Goal: Information Seeking & Learning: Learn about a topic

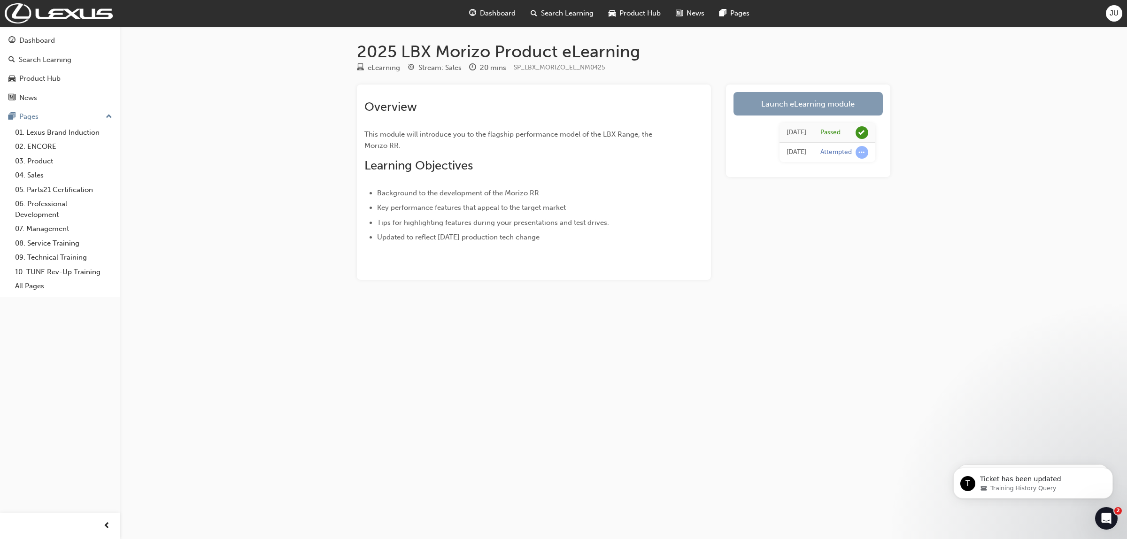
click at [811, 104] on link "Launch eLearning module" at bounding box center [808, 103] width 149 height 23
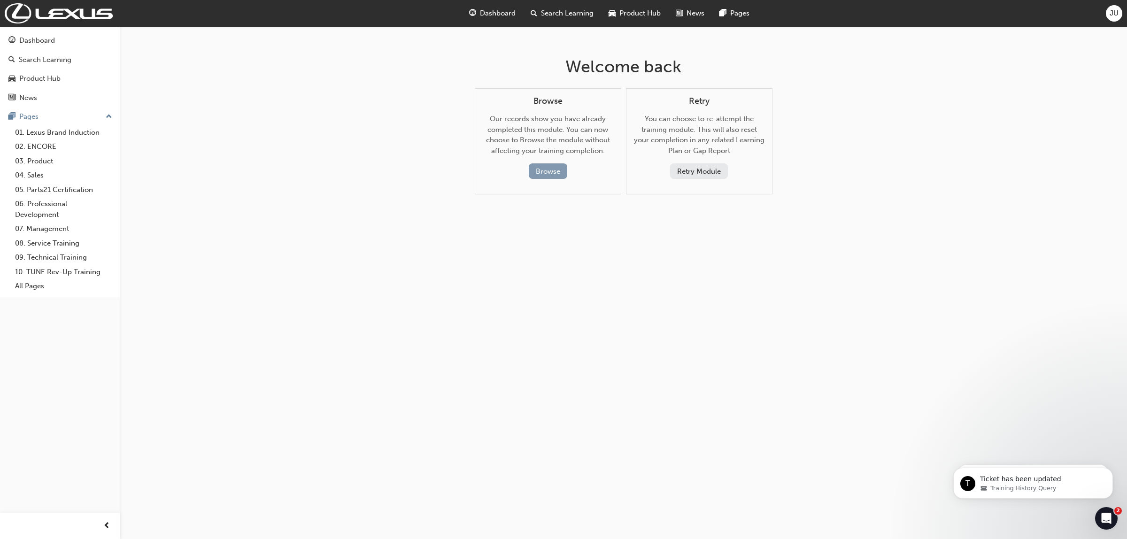
click at [546, 172] on button "Browse" at bounding box center [548, 171] width 39 height 16
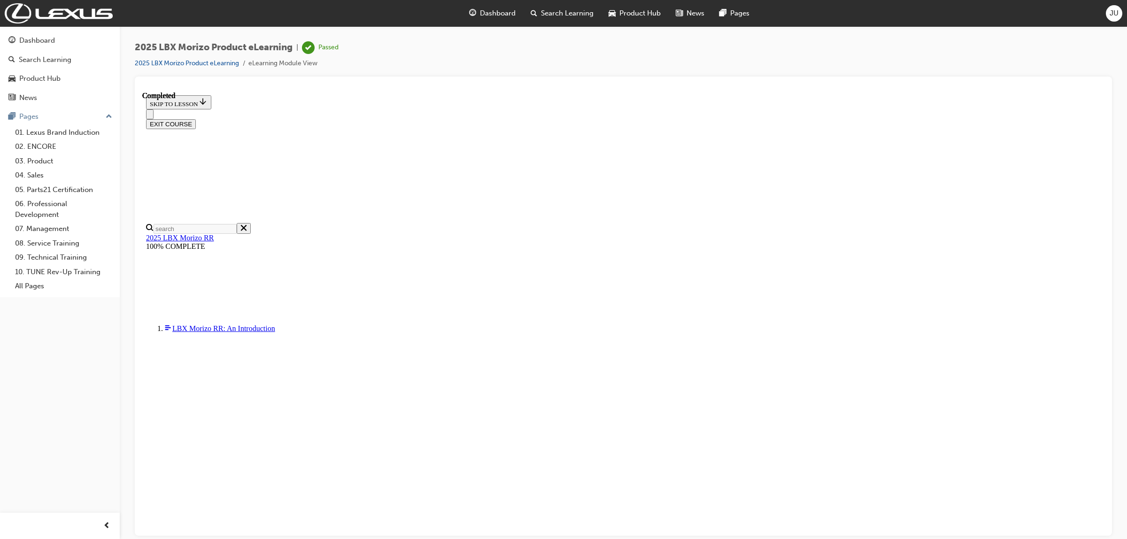
scroll to position [33, 0]
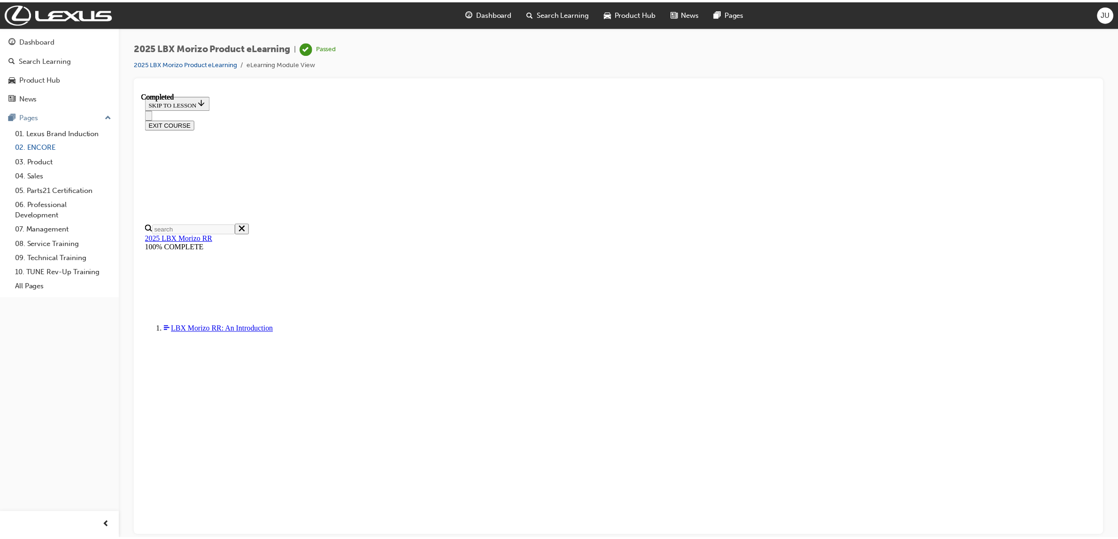
scroll to position [33, 0]
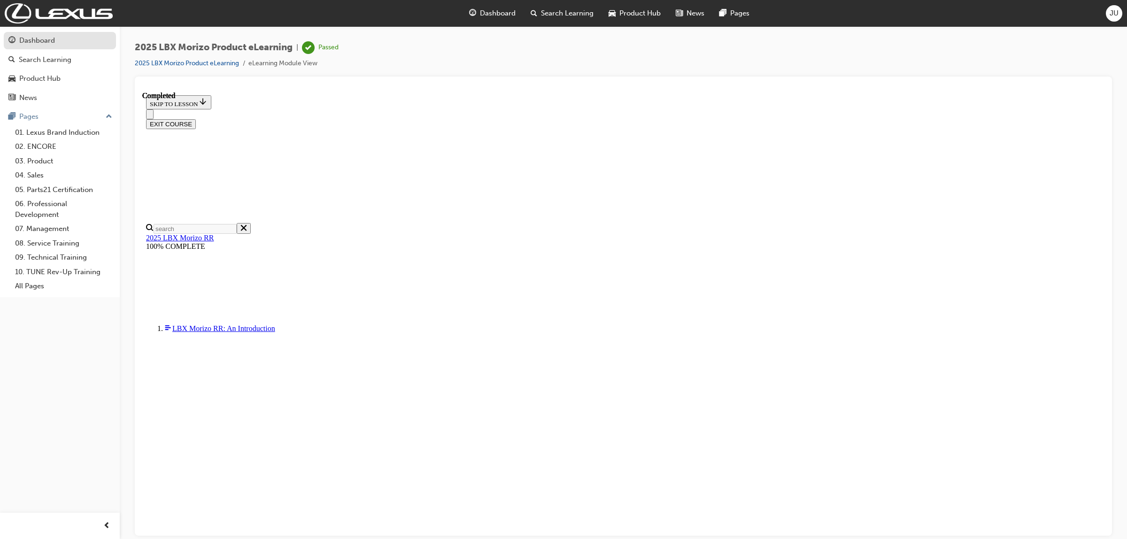
click at [50, 41] on div "Dashboard" at bounding box center [37, 40] width 36 height 11
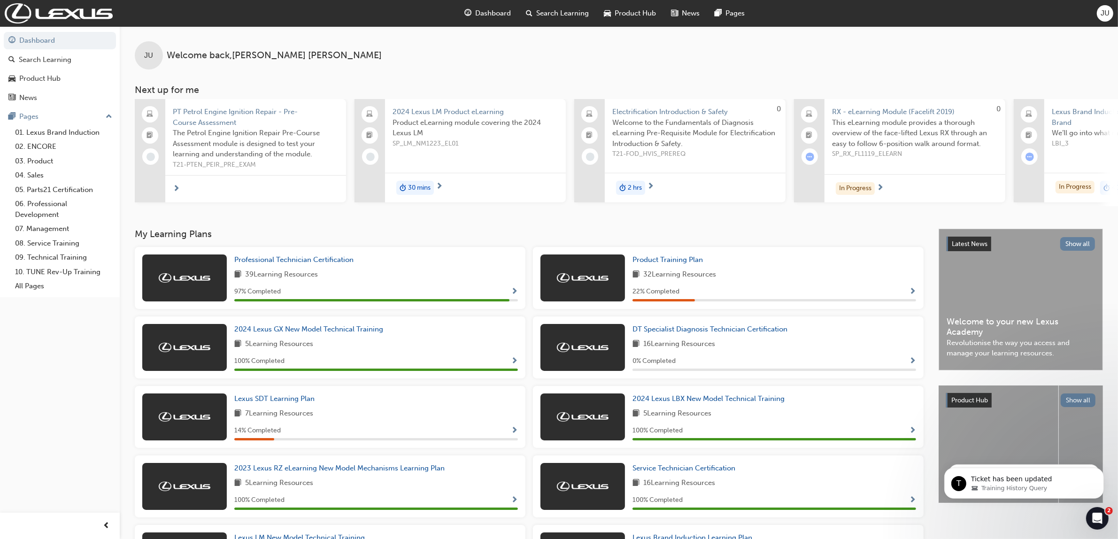
click at [1111, 13] on div "JU" at bounding box center [1105, 13] width 16 height 16
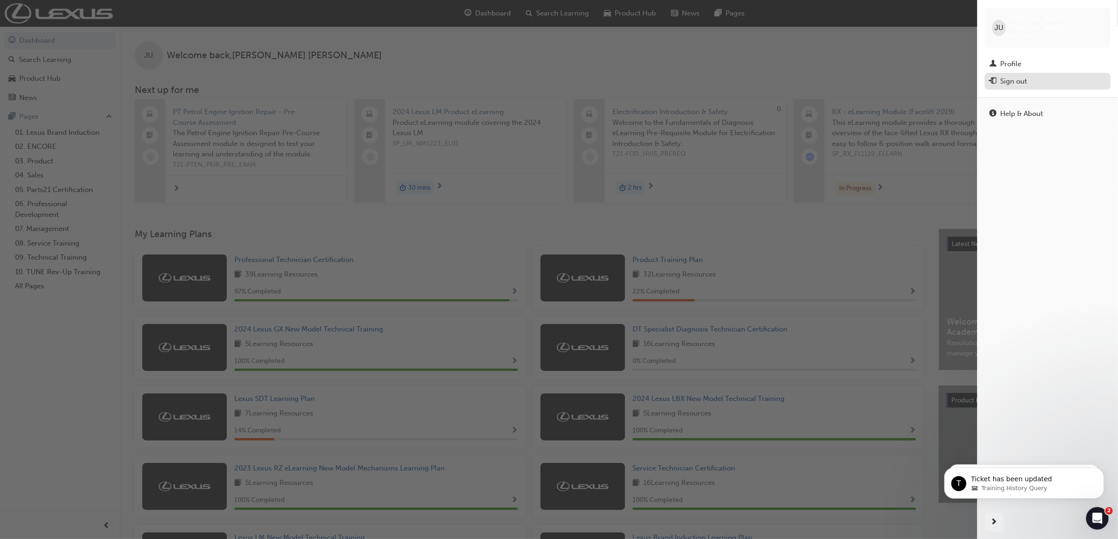
click at [1013, 76] on div "Sign out" at bounding box center [1014, 81] width 27 height 11
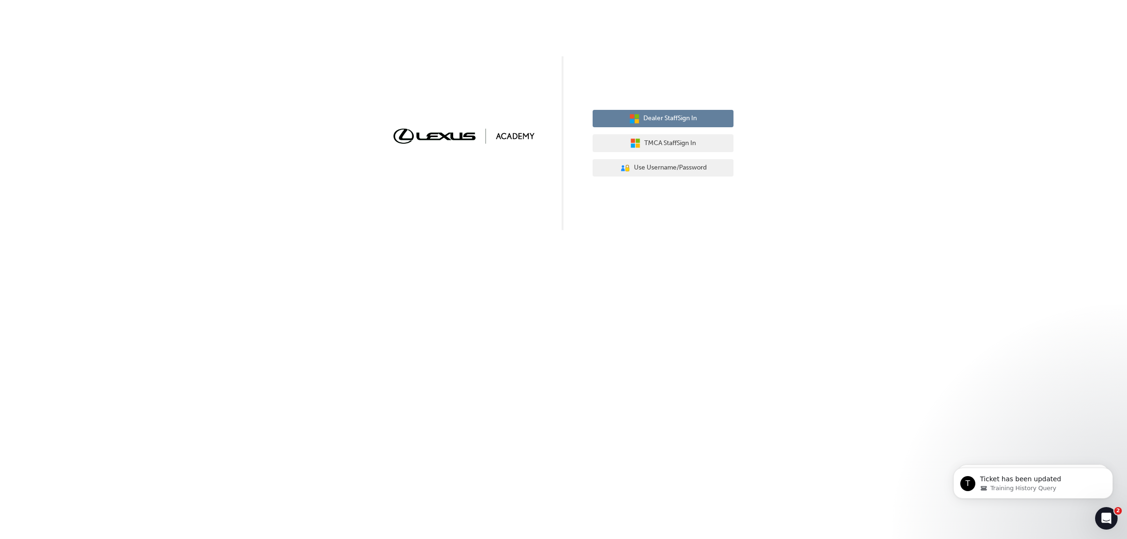
click at [676, 116] on span "Dealer Staff Sign In" at bounding box center [671, 118] width 54 height 11
